Goal: Navigation & Orientation: Find specific page/section

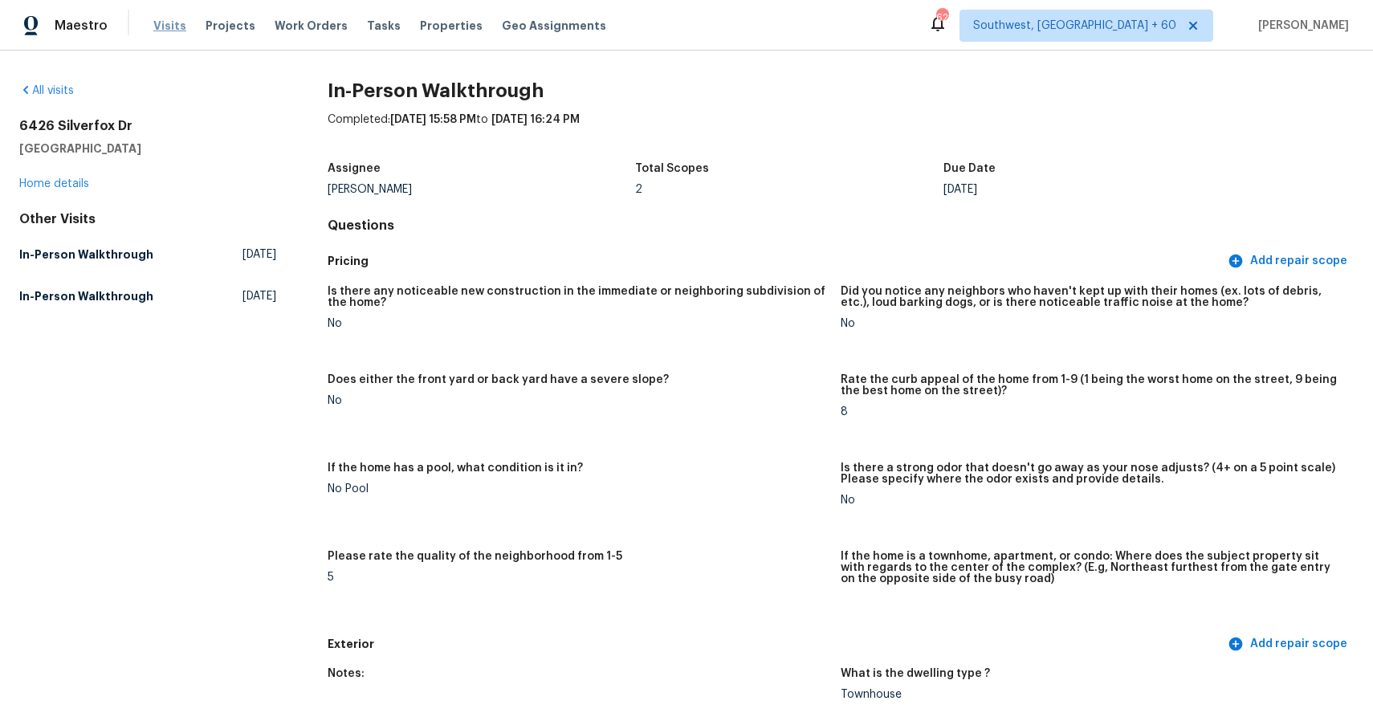
click at [157, 30] on span "Visits" at bounding box center [169, 26] width 33 height 16
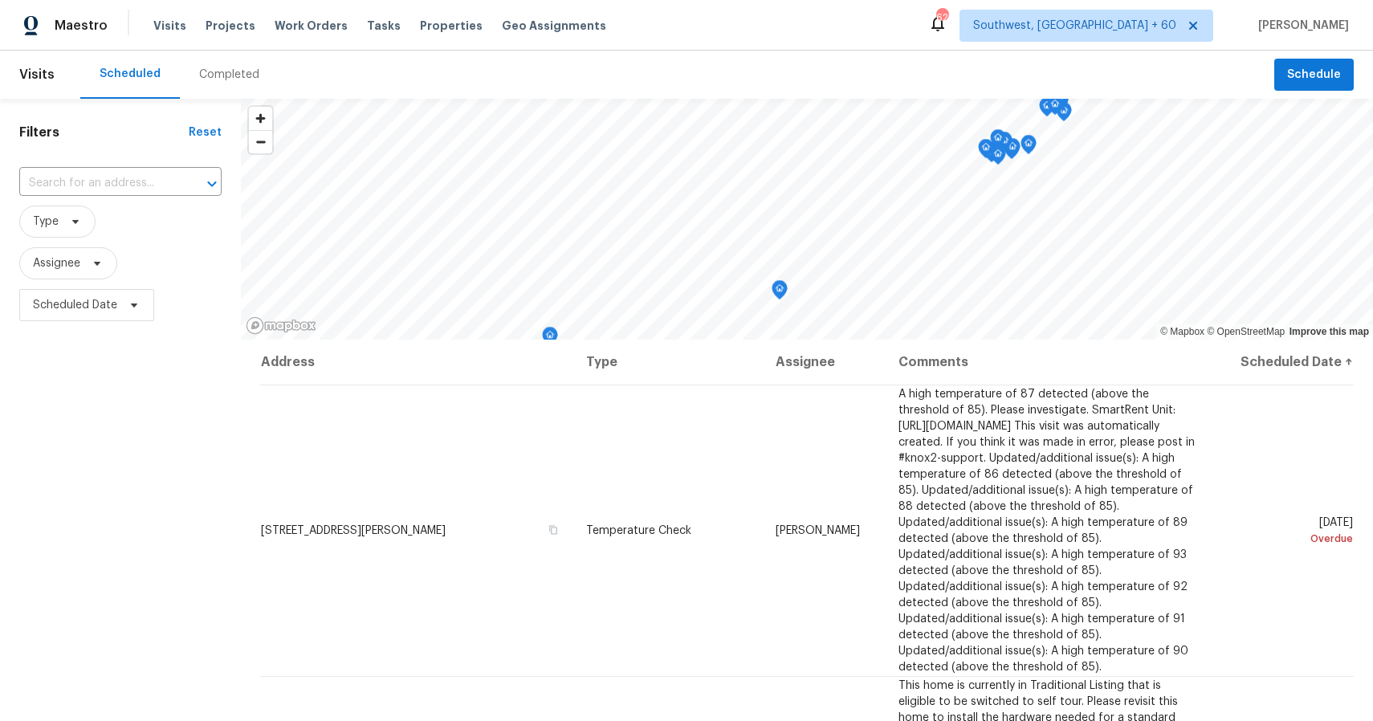
click at [367, 32] on div "Tasks" at bounding box center [384, 26] width 34 height 17
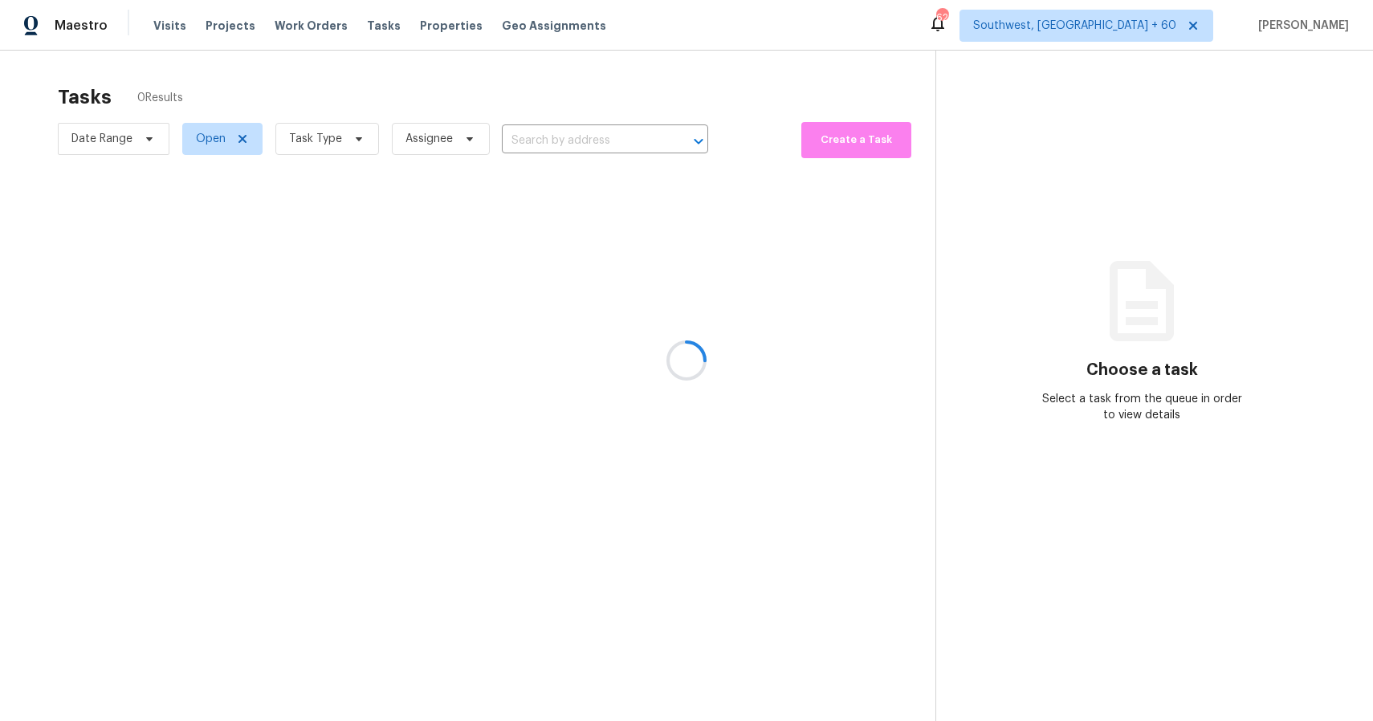
click at [361, 32] on div at bounding box center [686, 360] width 1373 height 721
